Goal: Task Accomplishment & Management: Manage account settings

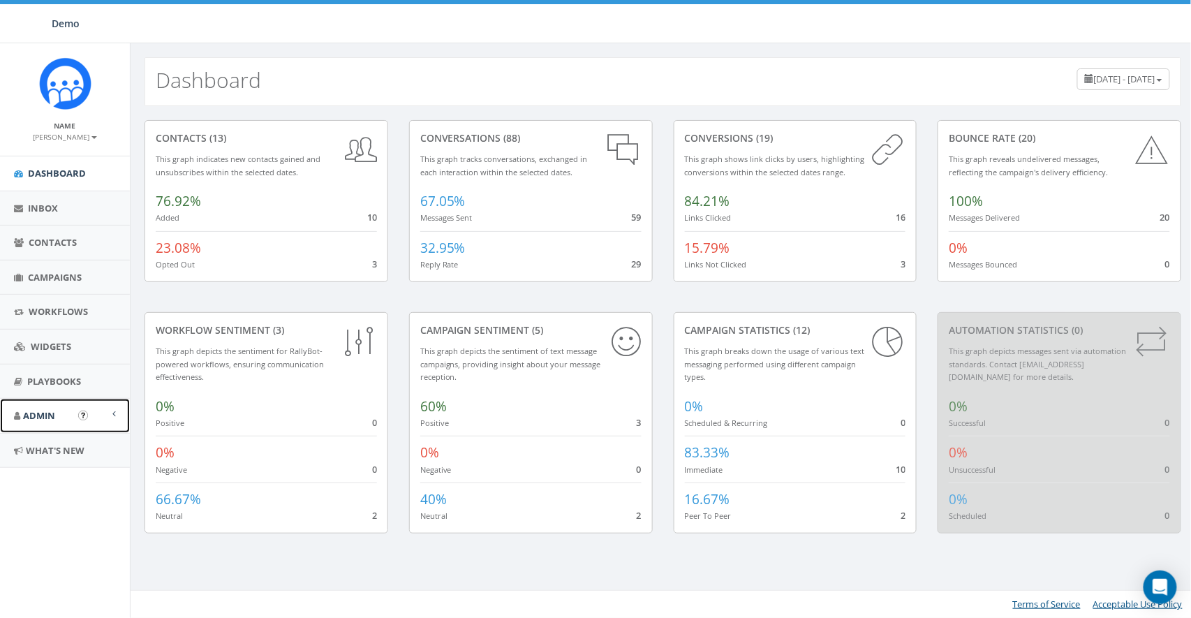
click at [44, 414] on span "Admin" at bounding box center [39, 415] width 32 height 13
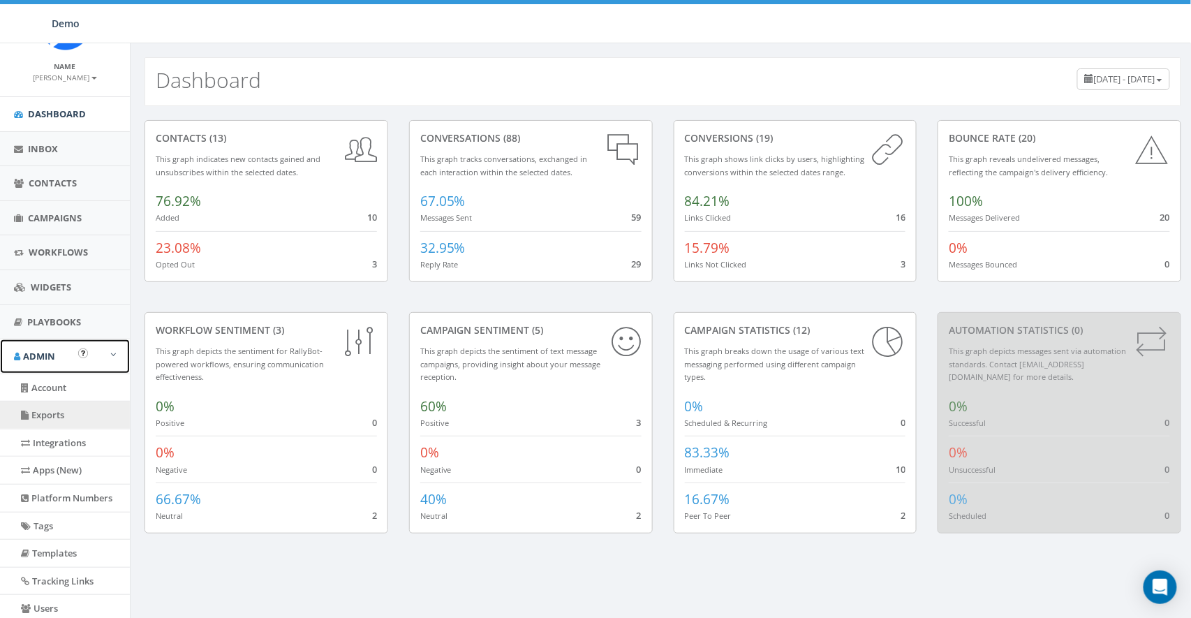
scroll to position [62, 0]
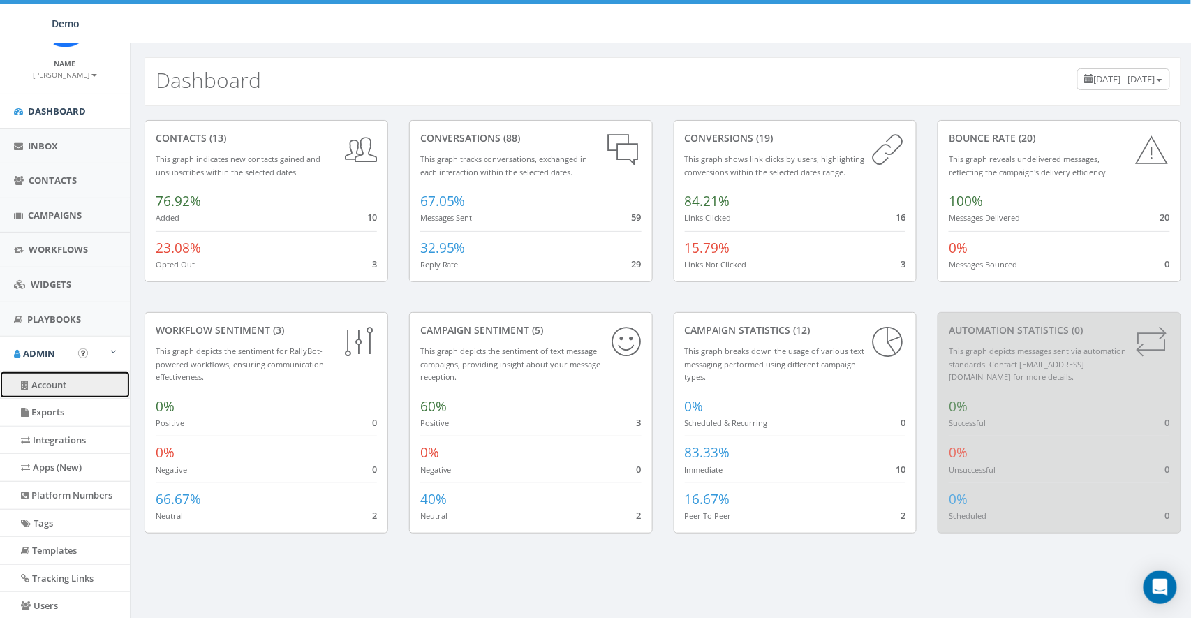
click at [46, 378] on link "Account" at bounding box center [65, 384] width 130 height 27
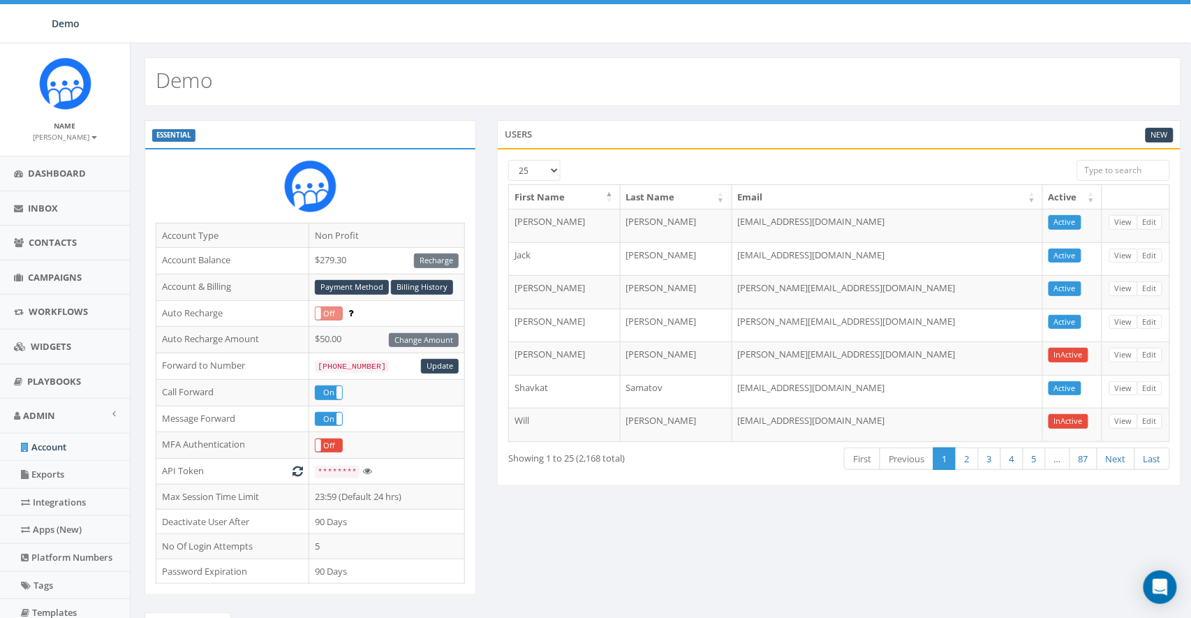
scroll to position [17, 0]
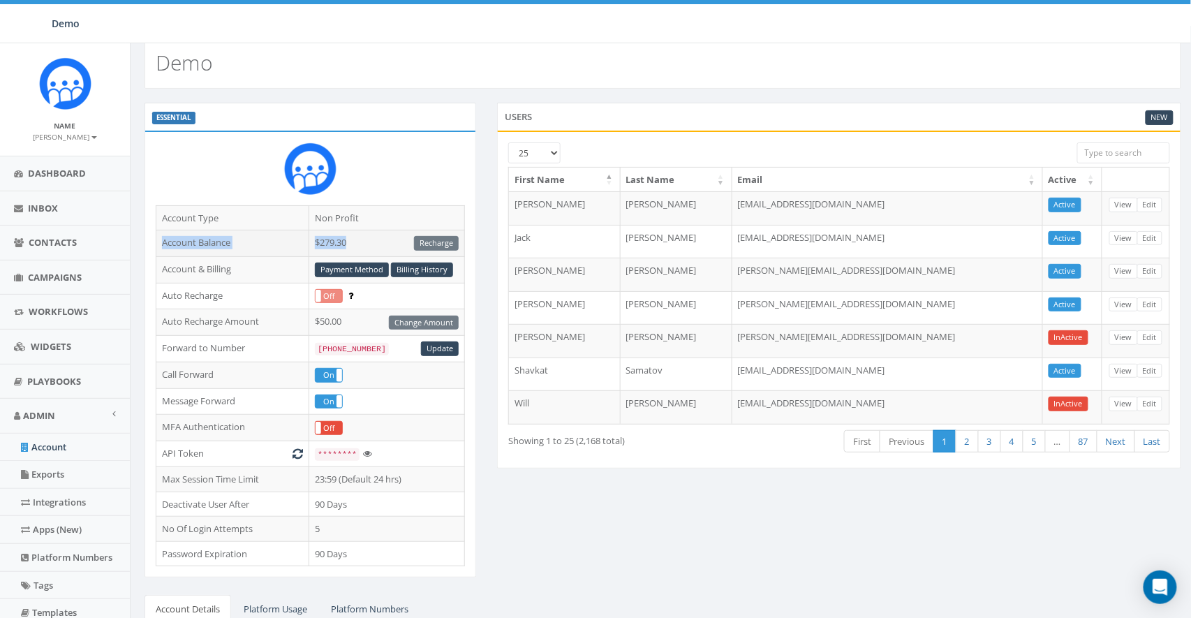
drag, startPoint x: 161, startPoint y: 239, endPoint x: 348, endPoint y: 236, distance: 187.1
click at [348, 236] on tr "Account Balance $279.30 Recharge" at bounding box center [310, 243] width 308 height 27
click at [358, 237] on td "$279.30 Recharge" at bounding box center [387, 243] width 156 height 27
